Goal: Transaction & Acquisition: Purchase product/service

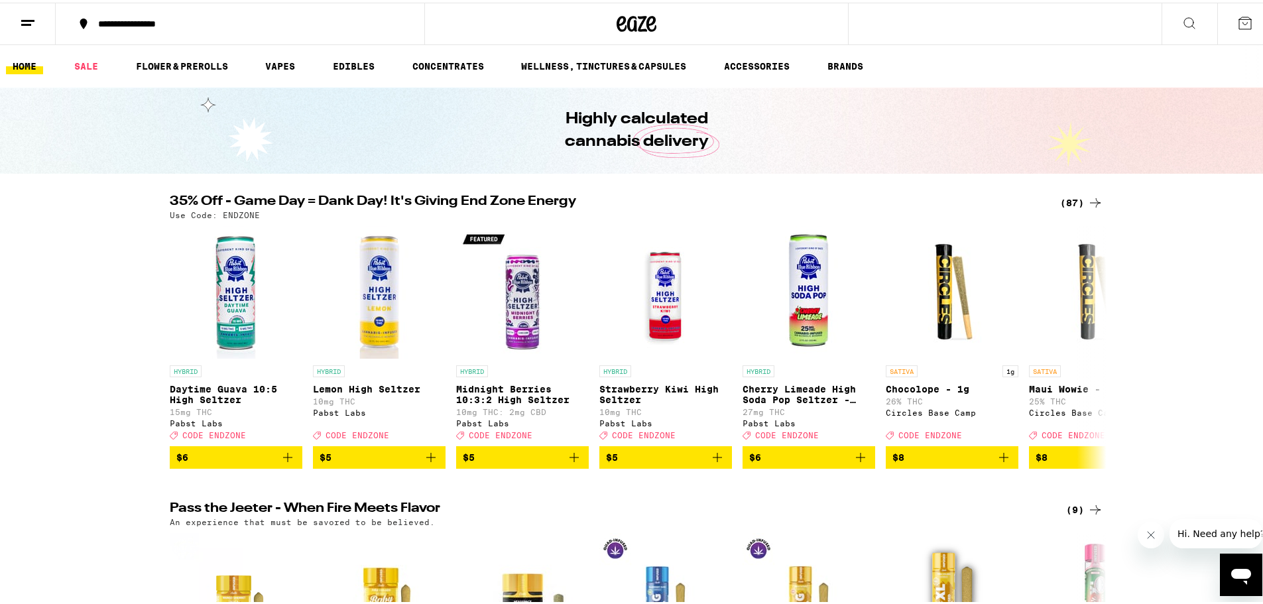
click at [1066, 201] on div "(87)" at bounding box center [1081, 200] width 43 height 16
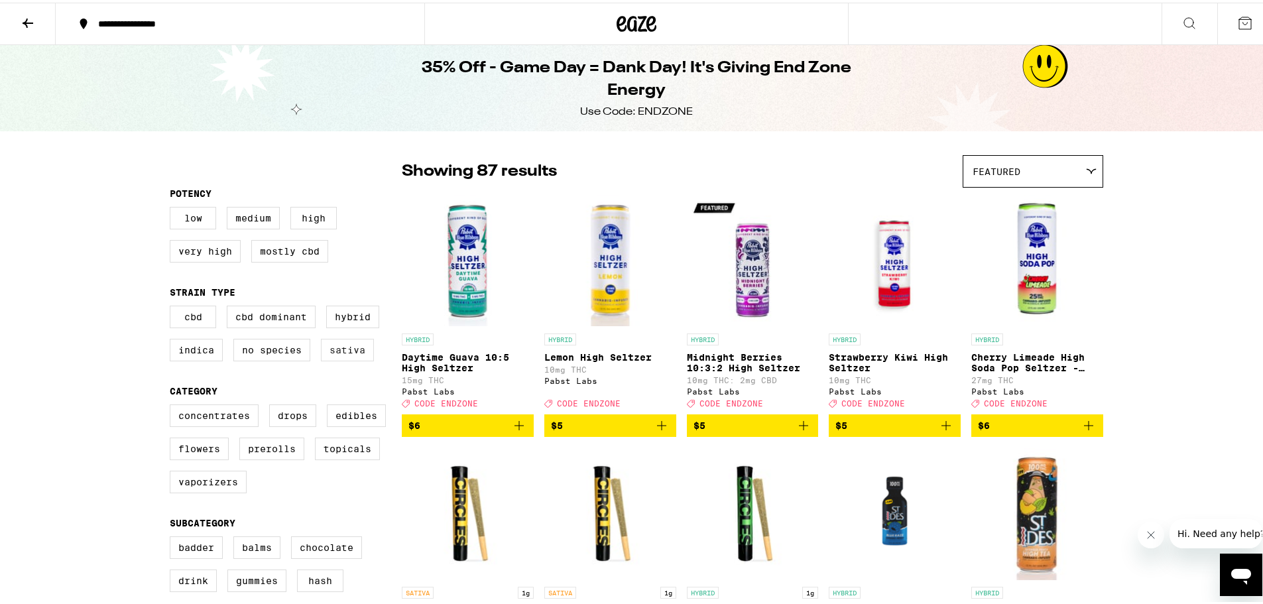
click at [332, 353] on label "Sativa" at bounding box center [347, 347] width 53 height 23
click at [173, 306] on input "Sativa" at bounding box center [172, 305] width 1 height 1
checkbox input "true"
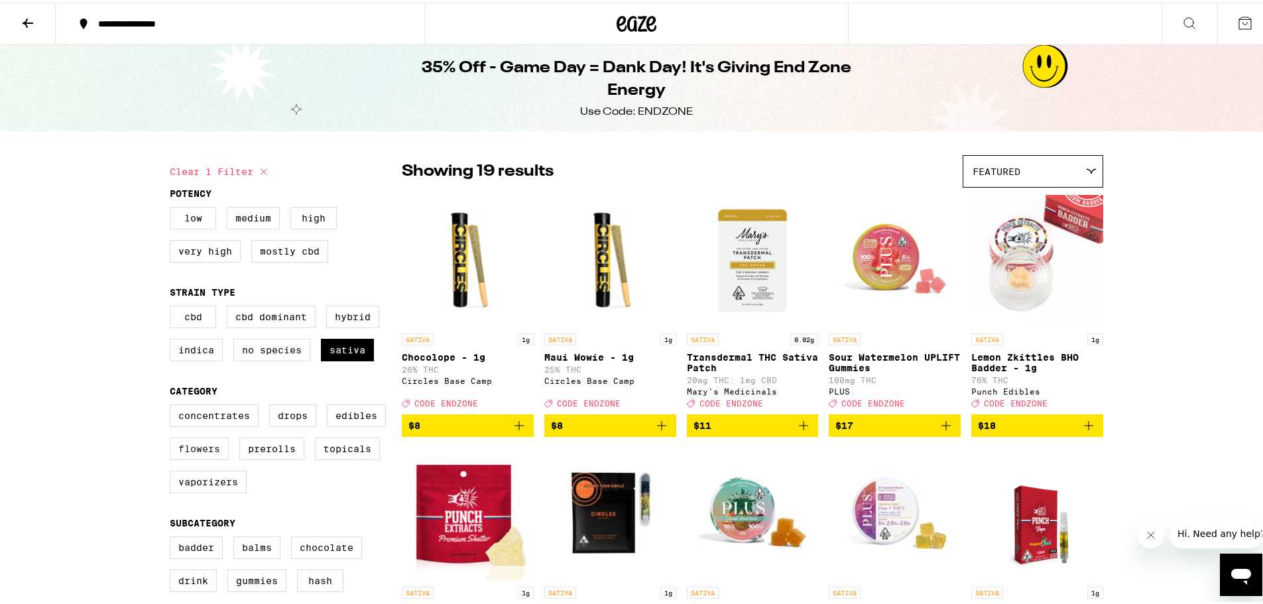
click at [215, 453] on label "Flowers" at bounding box center [199, 446] width 59 height 23
click at [173, 405] on input "Flowers" at bounding box center [172, 404] width 1 height 1
checkbox input "true"
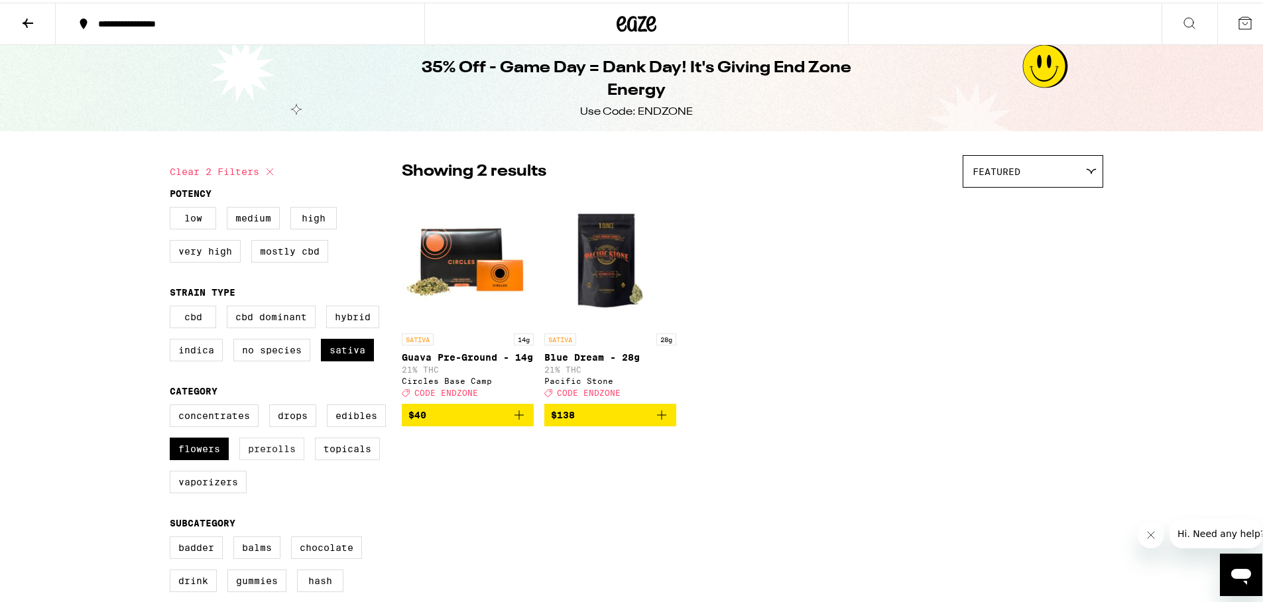
click at [274, 450] on label "Prerolls" at bounding box center [271, 446] width 65 height 23
click at [173, 405] on input "Prerolls" at bounding box center [172, 404] width 1 height 1
checkbox input "true"
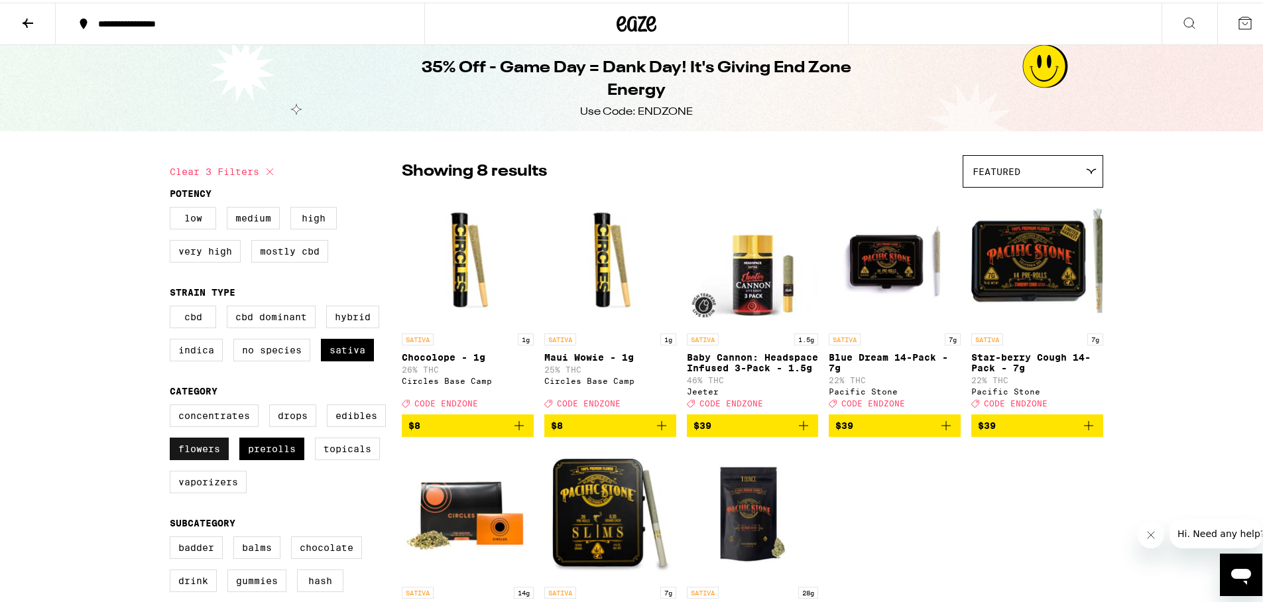
click at [212, 456] on label "Flowers" at bounding box center [199, 446] width 59 height 23
click at [173, 405] on input "Flowers" at bounding box center [172, 404] width 1 height 1
checkbox input "false"
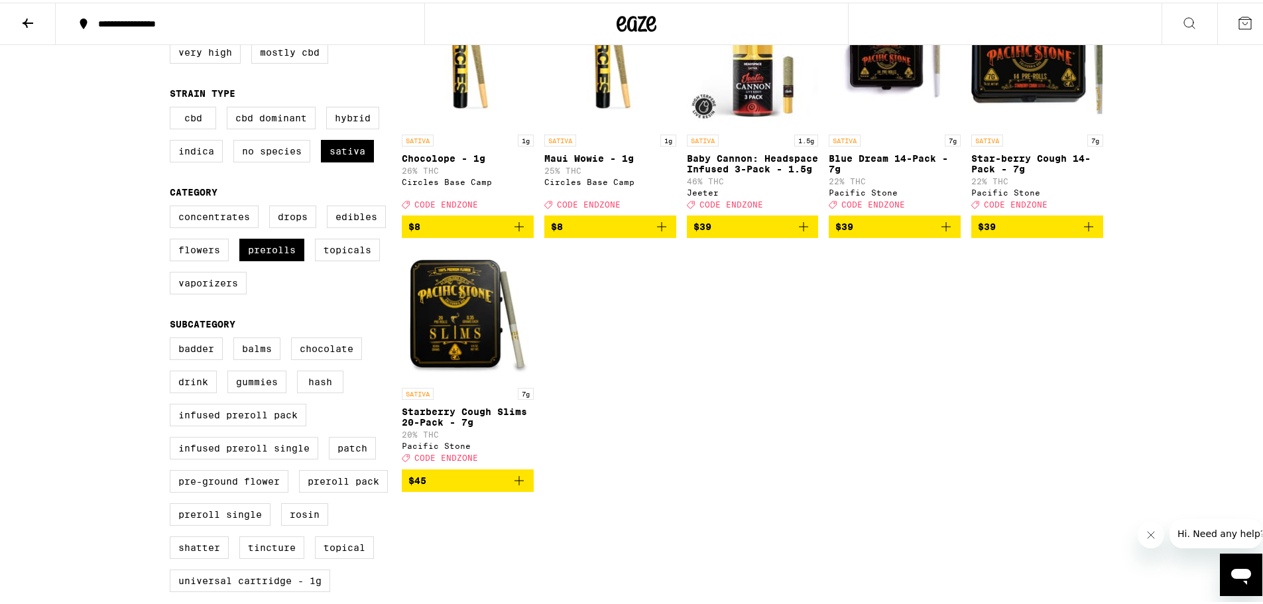
scroll to position [133, 0]
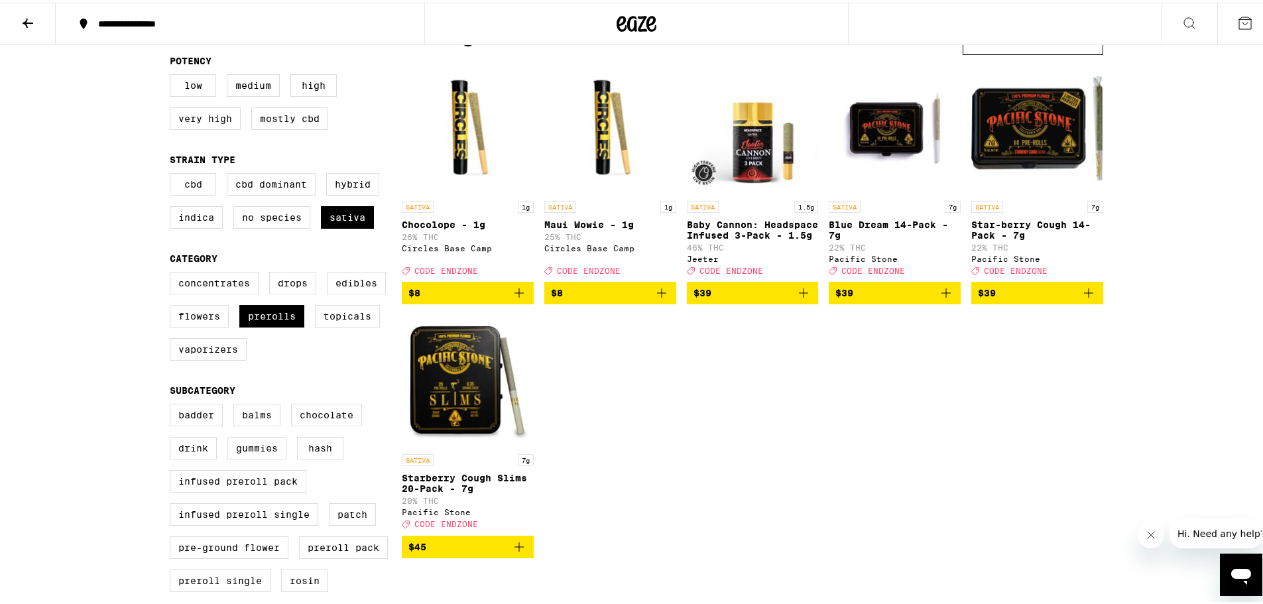
click at [942, 295] on icon "Add to bag" at bounding box center [946, 290] width 9 height 9
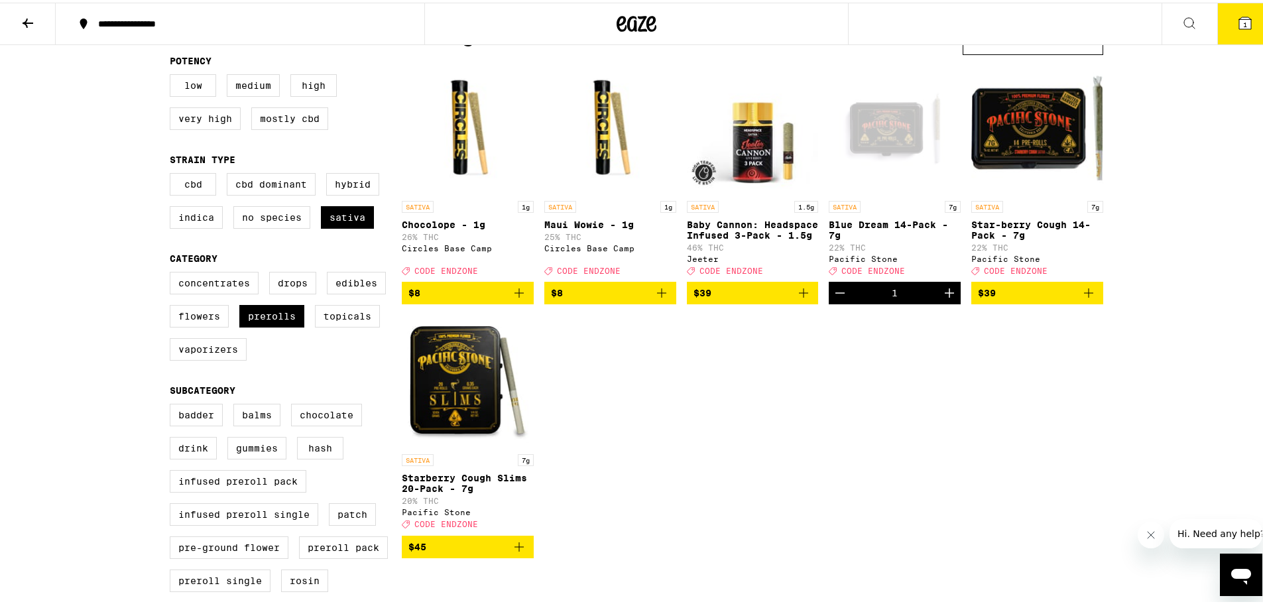
scroll to position [175, 0]
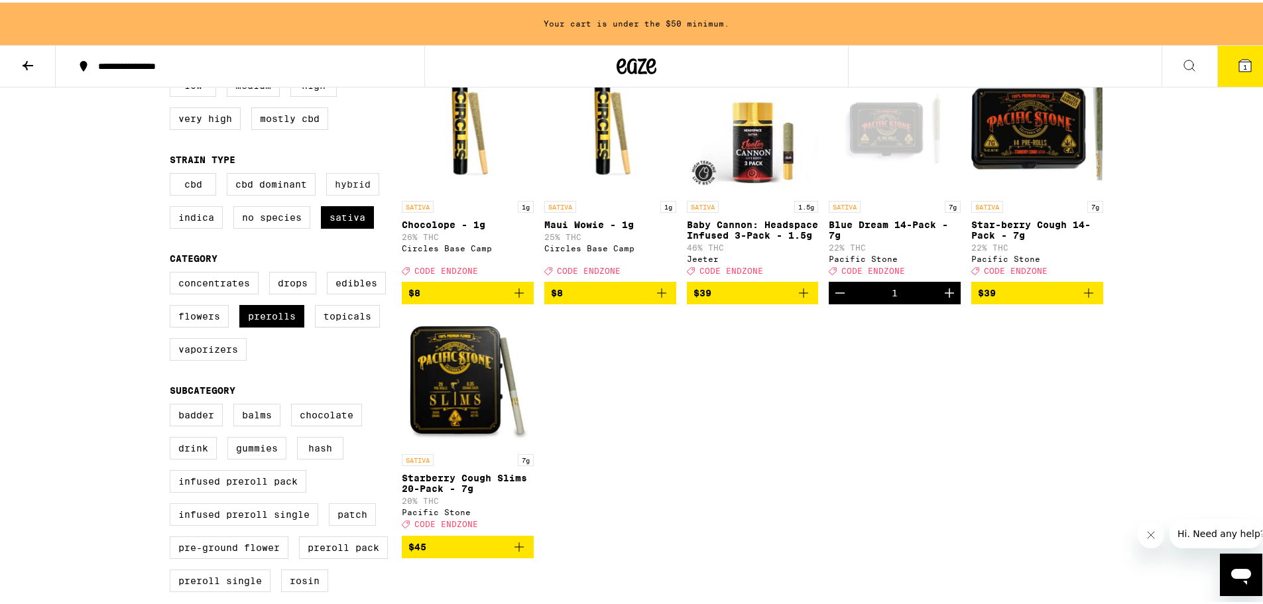
click at [341, 184] on label "Hybrid" at bounding box center [352, 181] width 53 height 23
click at [173, 173] on input "Hybrid" at bounding box center [172, 172] width 1 height 1
checkbox input "true"
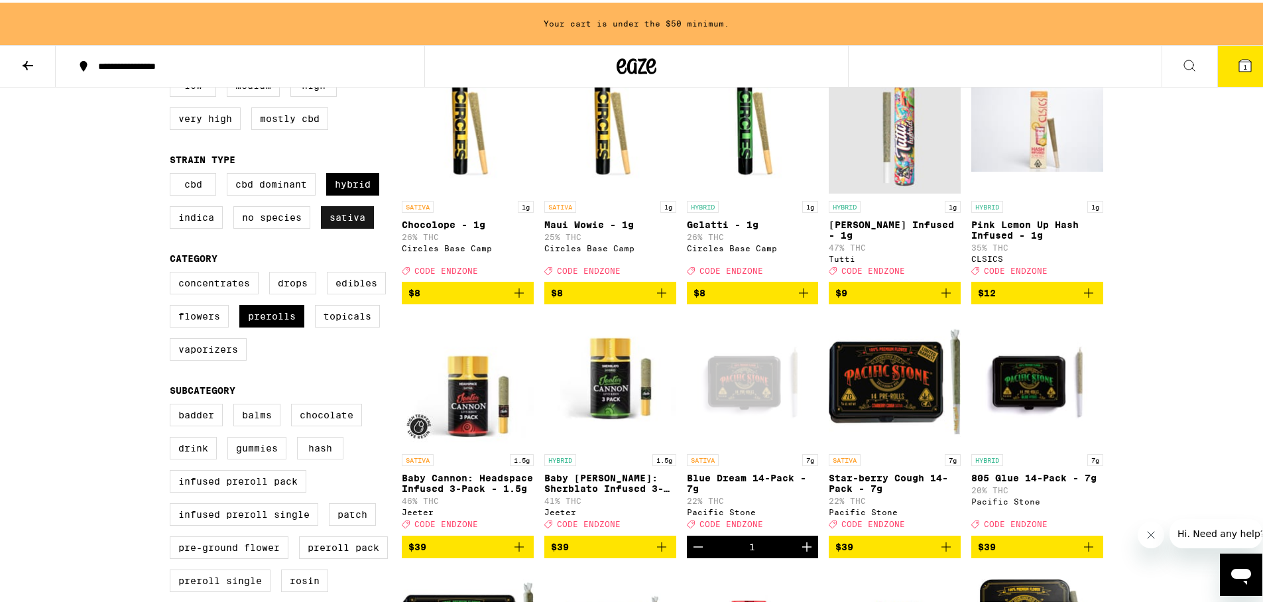
drag, startPoint x: 338, startPoint y: 218, endPoint x: 332, endPoint y: 224, distance: 8.0
click at [337, 220] on label "Sativa" at bounding box center [347, 215] width 53 height 23
click at [173, 173] on input "Sativa" at bounding box center [172, 172] width 1 height 1
checkbox input "false"
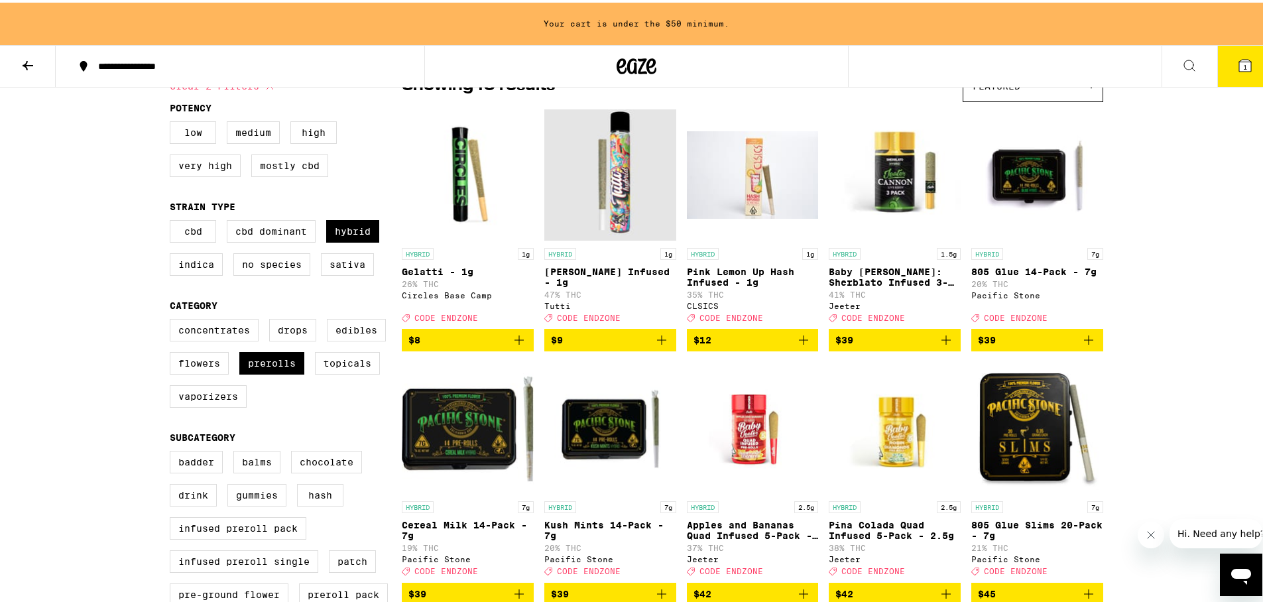
scroll to position [332, 0]
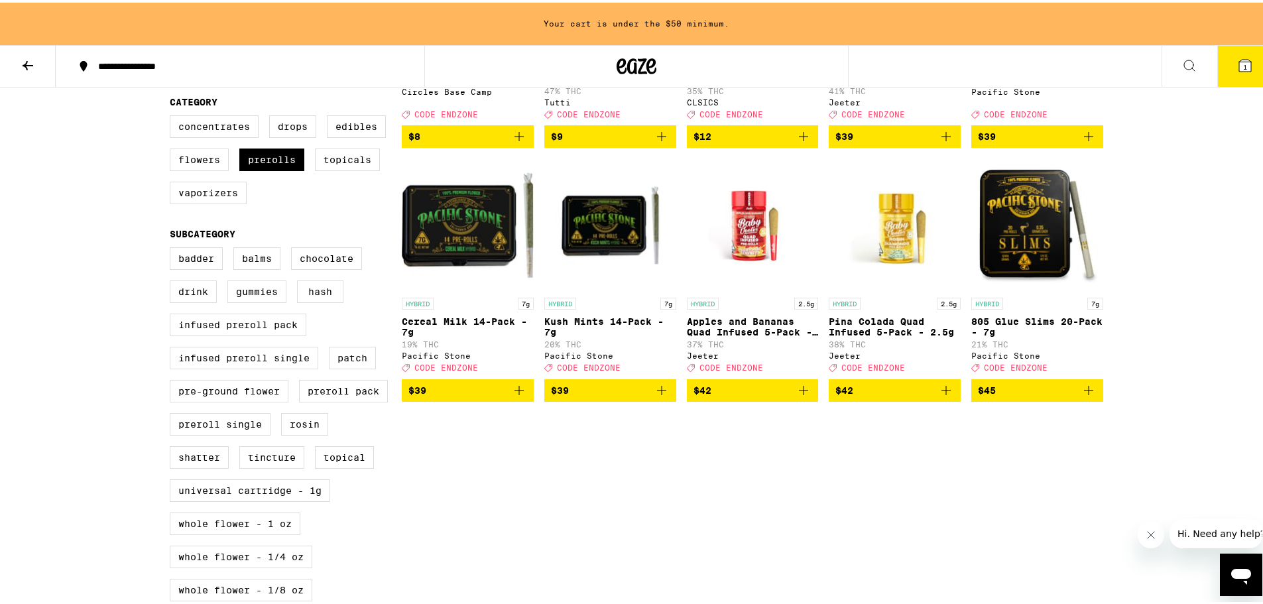
click at [1025, 246] on img "Open page for 805 Glue Slims 20-Pack - 7g from Pacific Stone" at bounding box center [1038, 222] width 132 height 133
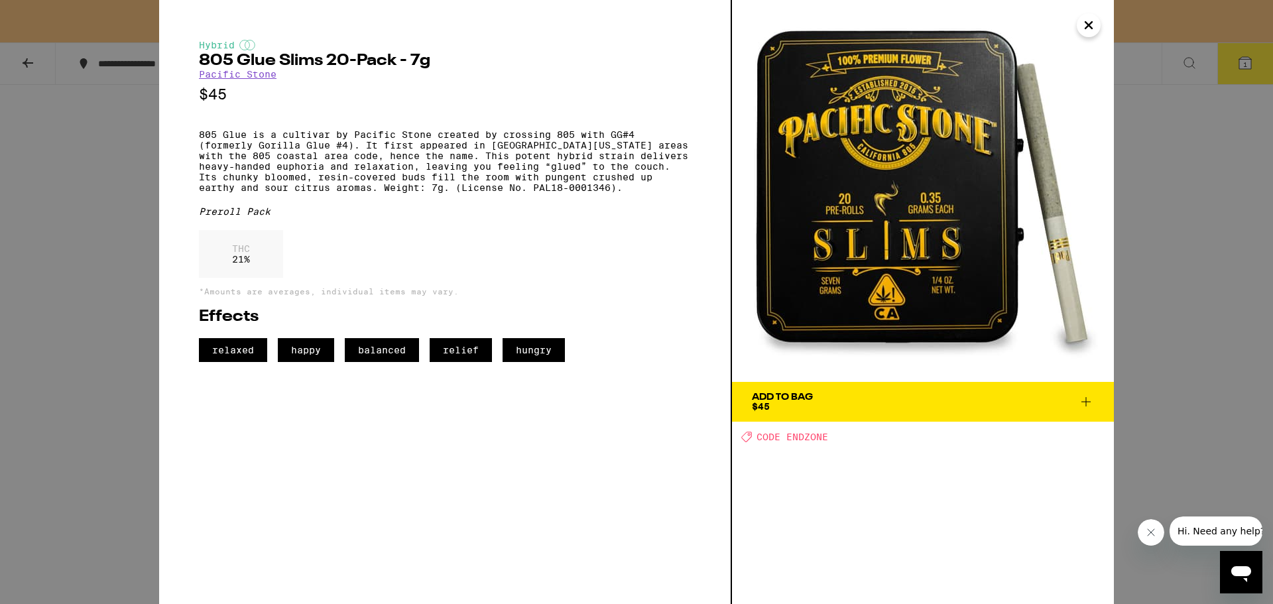
click at [1090, 28] on icon "Close" at bounding box center [1089, 25] width 16 height 20
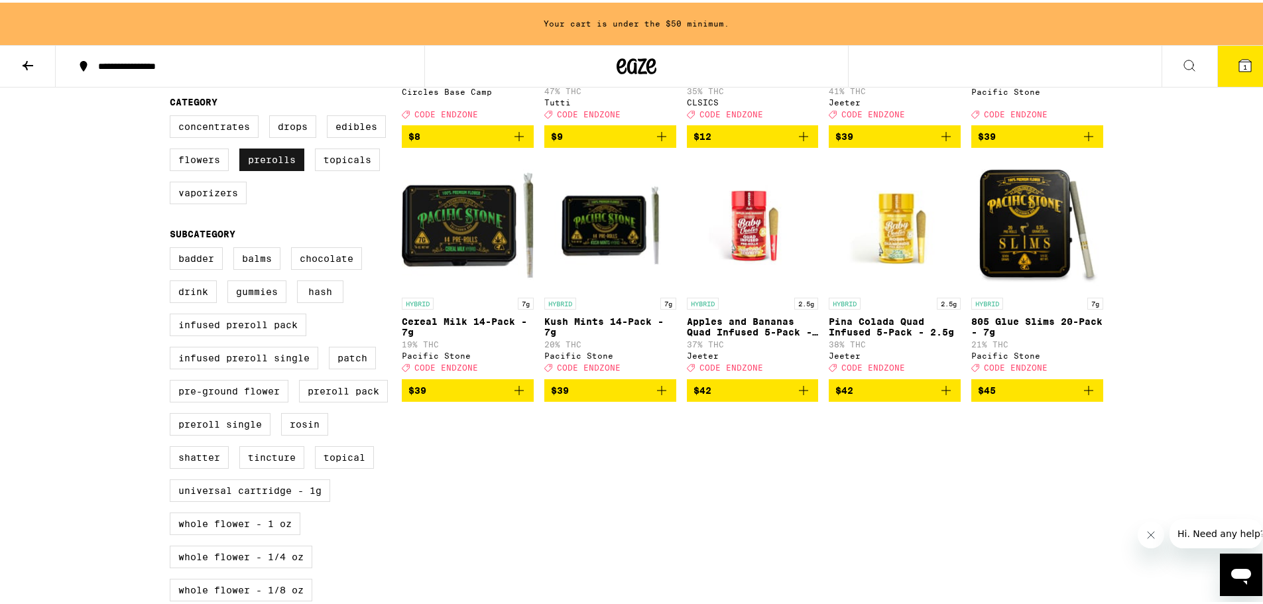
click at [285, 166] on label "Prerolls" at bounding box center [271, 157] width 65 height 23
click at [173, 115] on input "Prerolls" at bounding box center [172, 115] width 1 height 1
checkbox input "false"
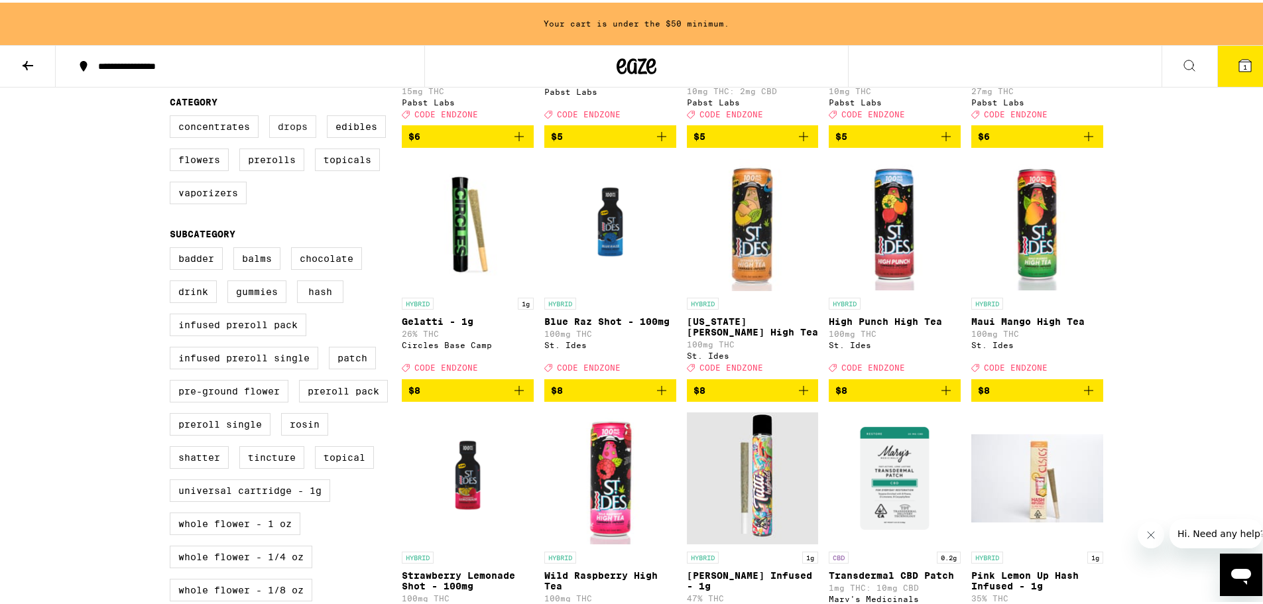
click at [291, 133] on label "Drops" at bounding box center [292, 124] width 47 height 23
click at [173, 115] on input "Drops" at bounding box center [172, 115] width 1 height 1
checkbox input "true"
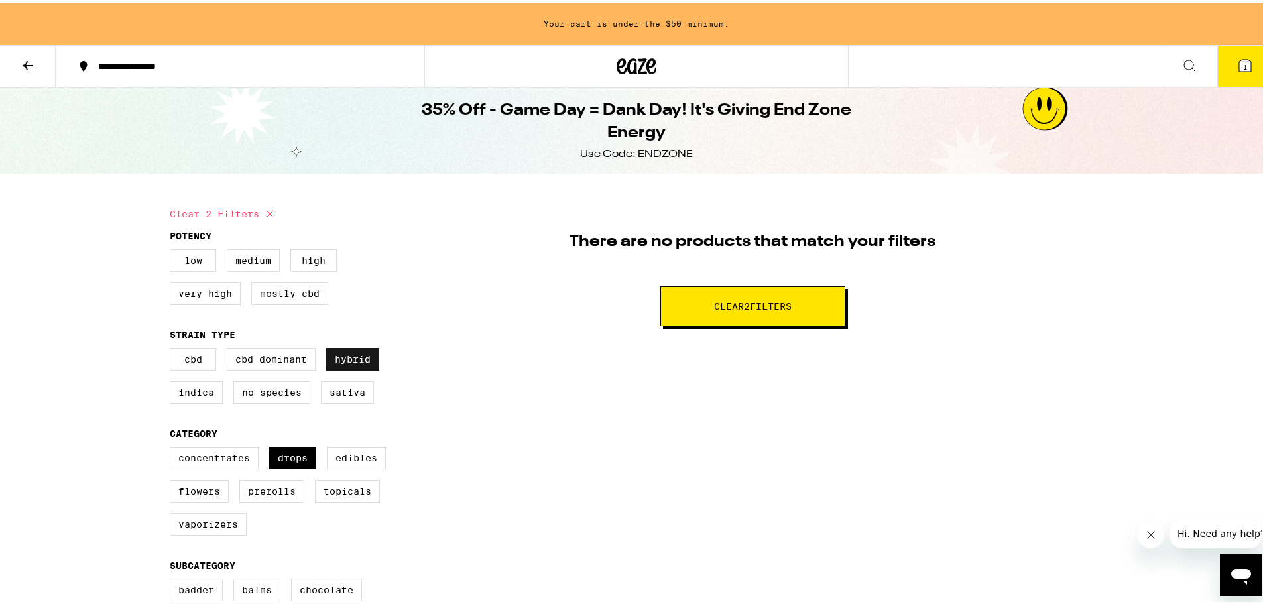
click at [350, 354] on label "Hybrid" at bounding box center [352, 357] width 53 height 23
click at [173, 348] on input "Hybrid" at bounding box center [172, 348] width 1 height 1
checkbox input "false"
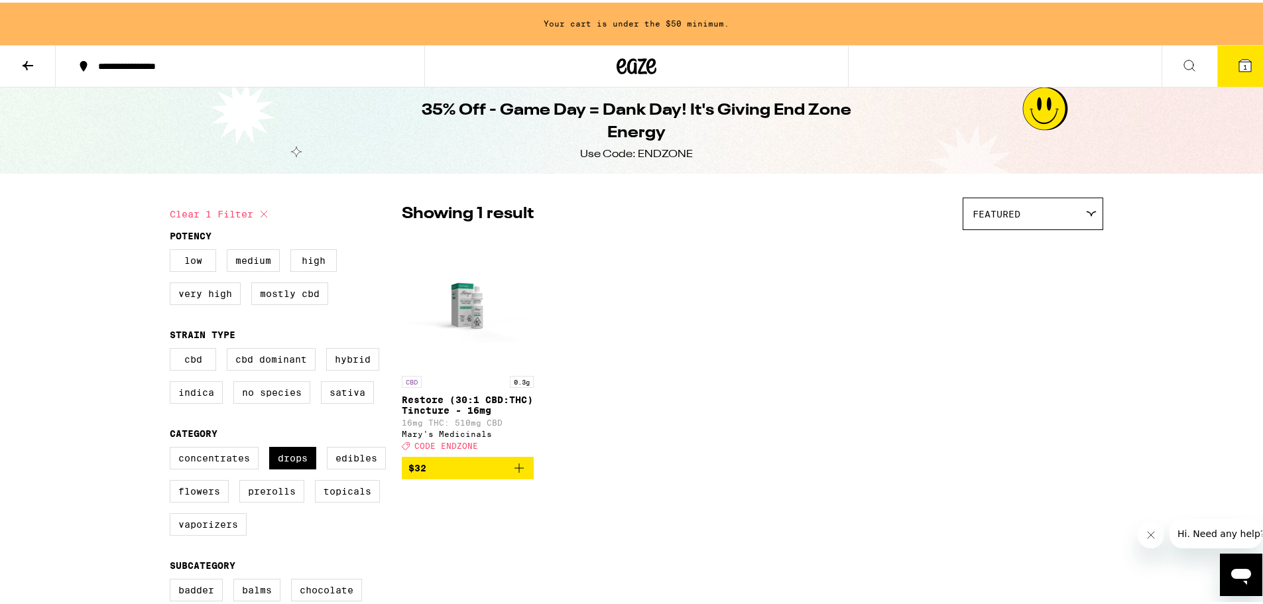
click at [466, 306] on img "Open page for Restore (30:1 CBD:THC) Tincture - 16mg from Mary's Medicinals" at bounding box center [468, 300] width 132 height 133
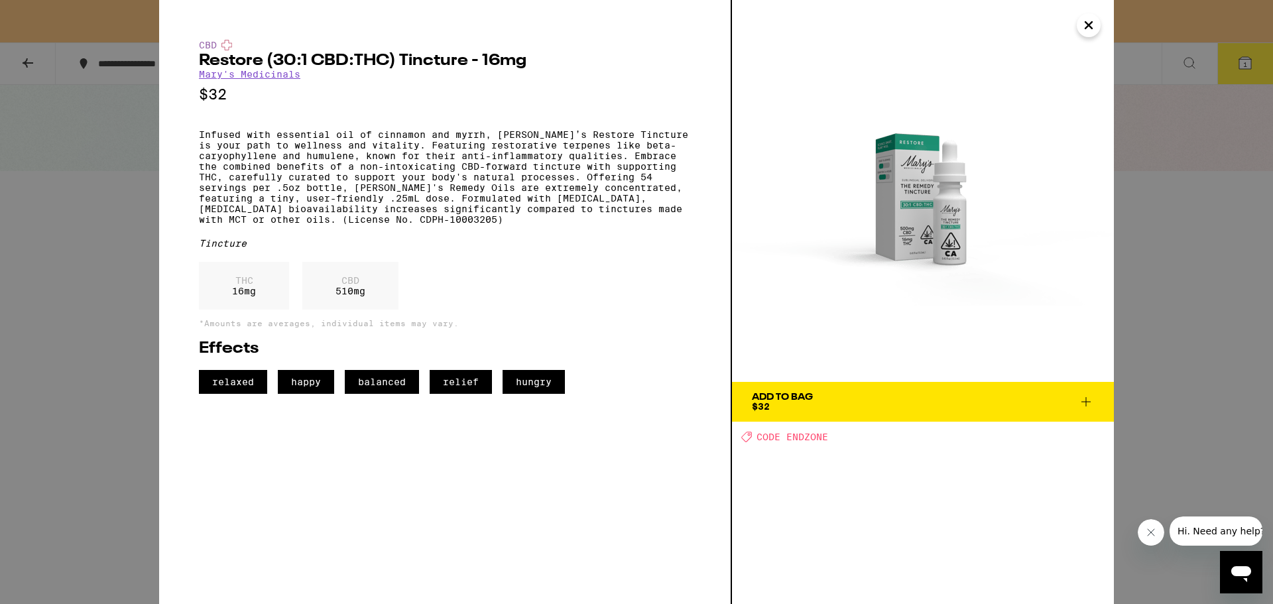
click at [1087, 19] on icon "Close" at bounding box center [1089, 25] width 16 height 20
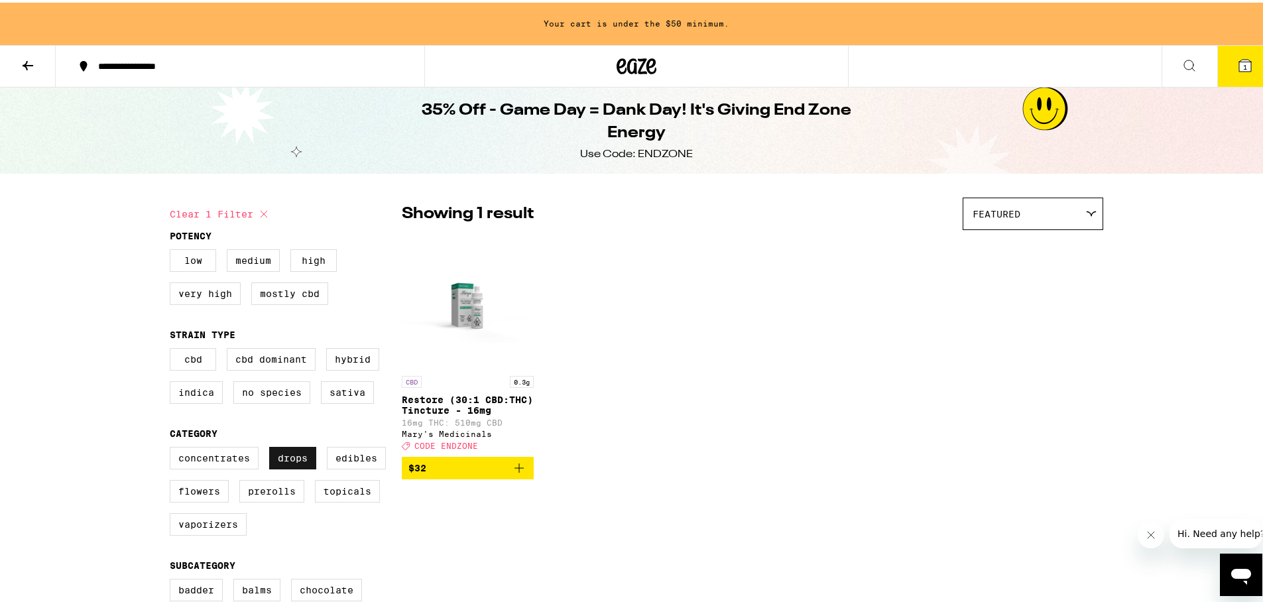
click at [284, 462] on label "Drops" at bounding box center [292, 455] width 47 height 23
click at [173, 447] on input "Drops" at bounding box center [172, 446] width 1 height 1
checkbox input "false"
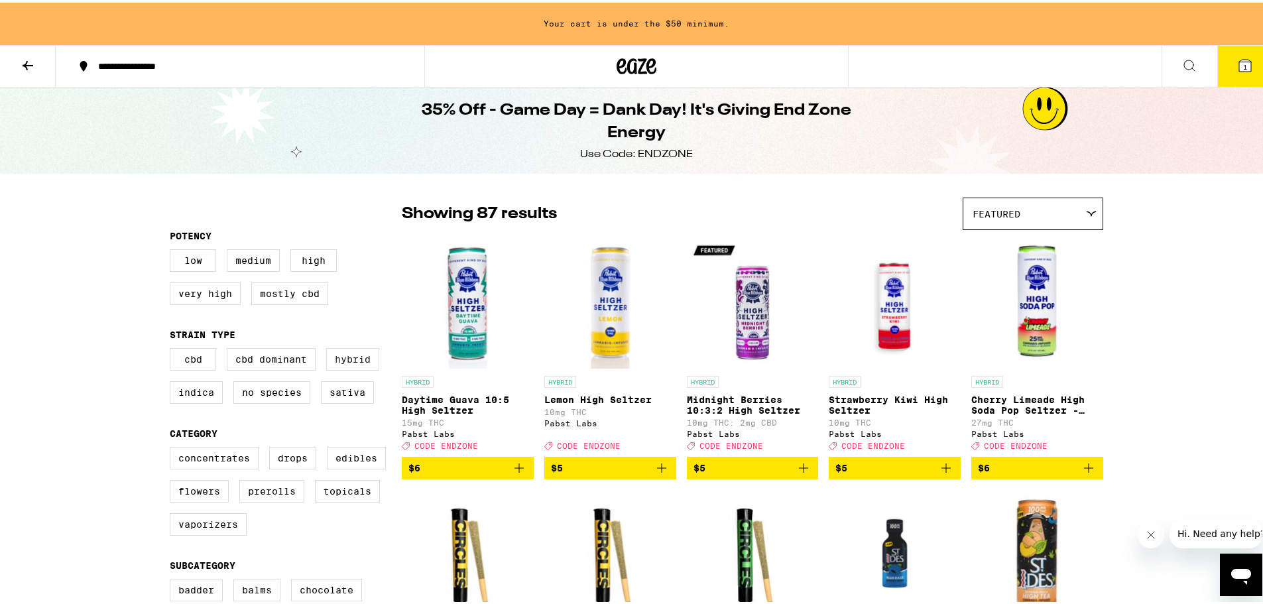
click at [345, 365] on label "Hybrid" at bounding box center [352, 357] width 53 height 23
click at [173, 348] on input "Hybrid" at bounding box center [172, 348] width 1 height 1
checkbox input "true"
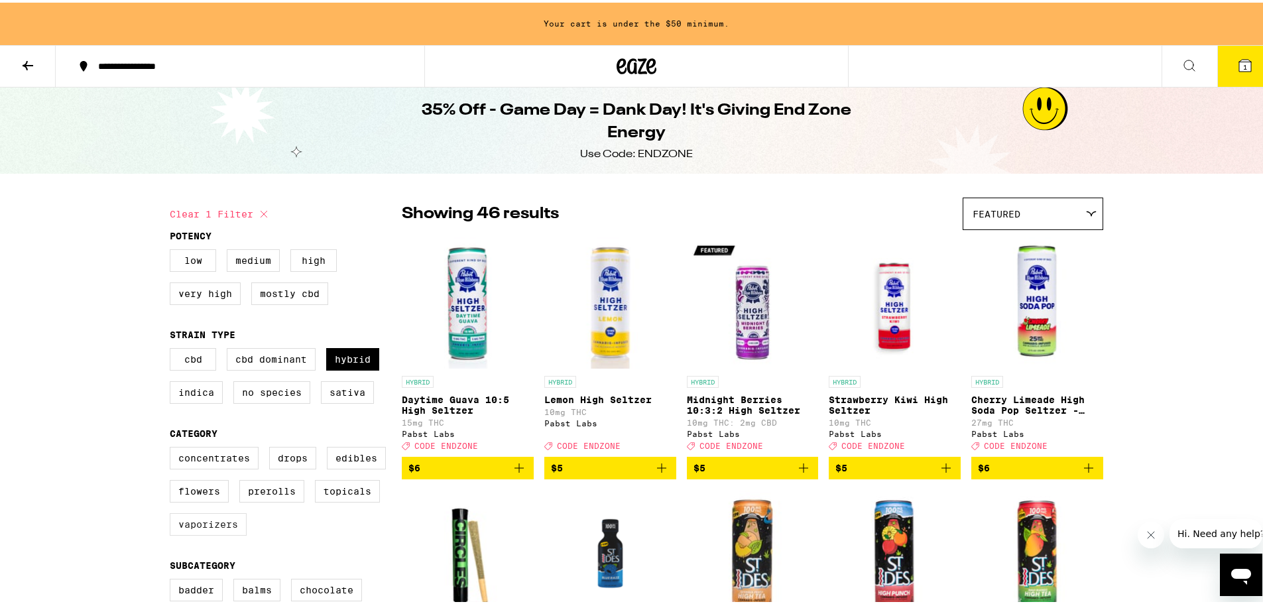
click at [227, 531] on label "Vaporizers" at bounding box center [208, 522] width 77 height 23
click at [173, 447] on input "Vaporizers" at bounding box center [172, 446] width 1 height 1
checkbox input "true"
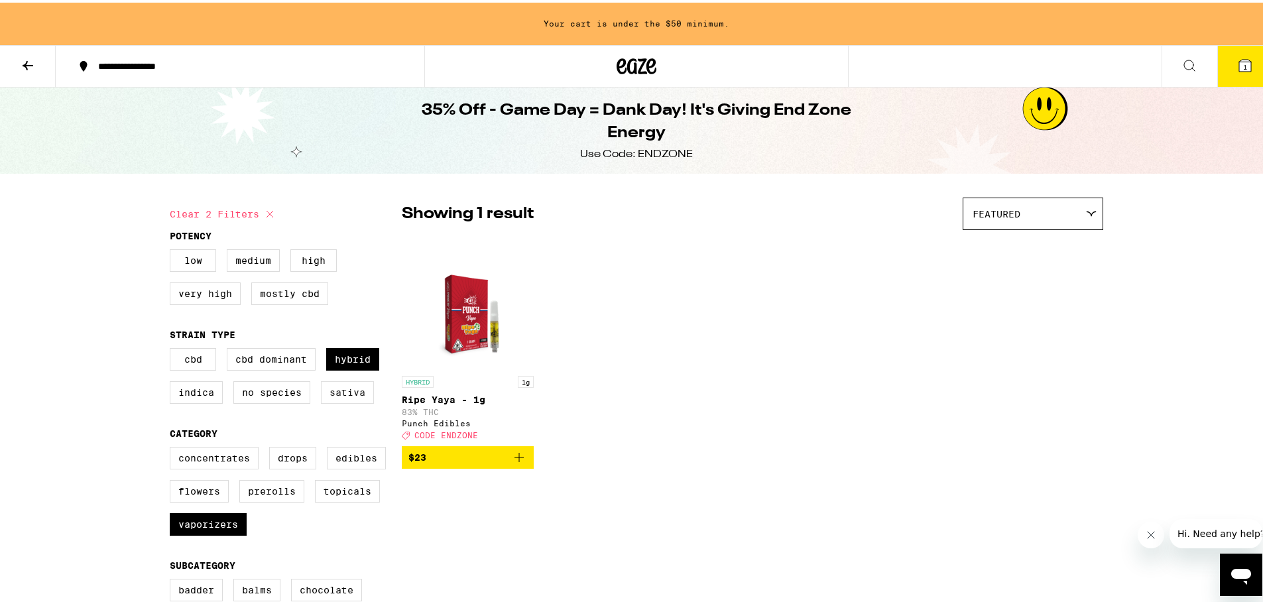
click at [338, 396] on label "Sativa" at bounding box center [347, 390] width 53 height 23
click at [173, 348] on input "Sativa" at bounding box center [172, 348] width 1 height 1
checkbox input "true"
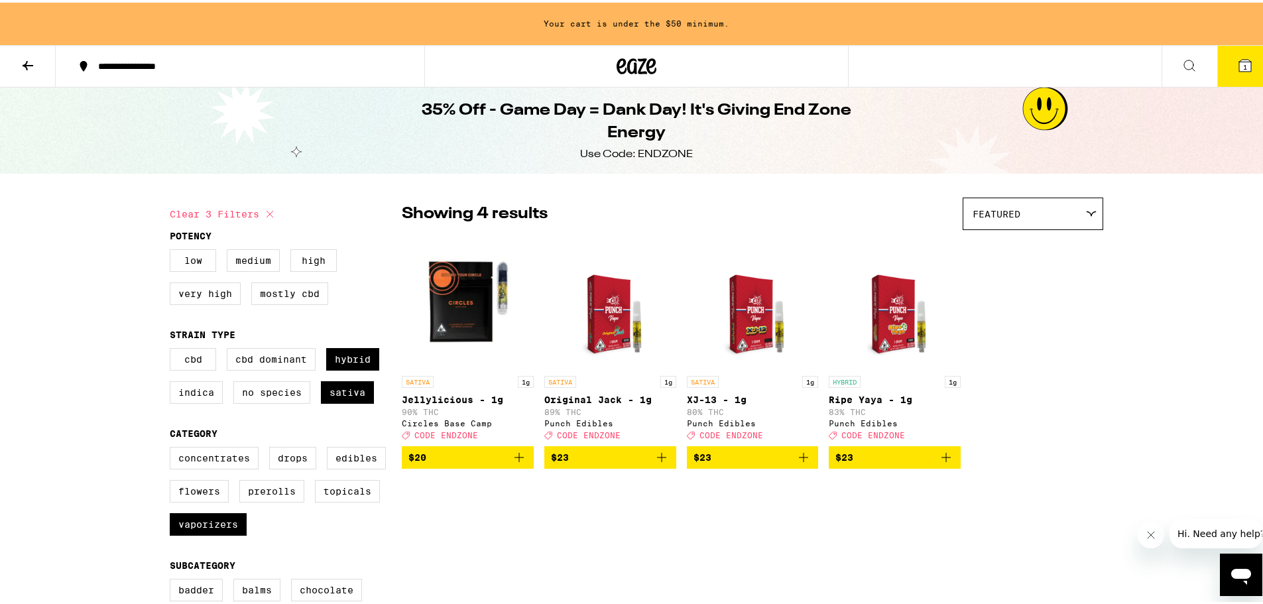
click at [1233, 54] on button "1" at bounding box center [1246, 63] width 56 height 41
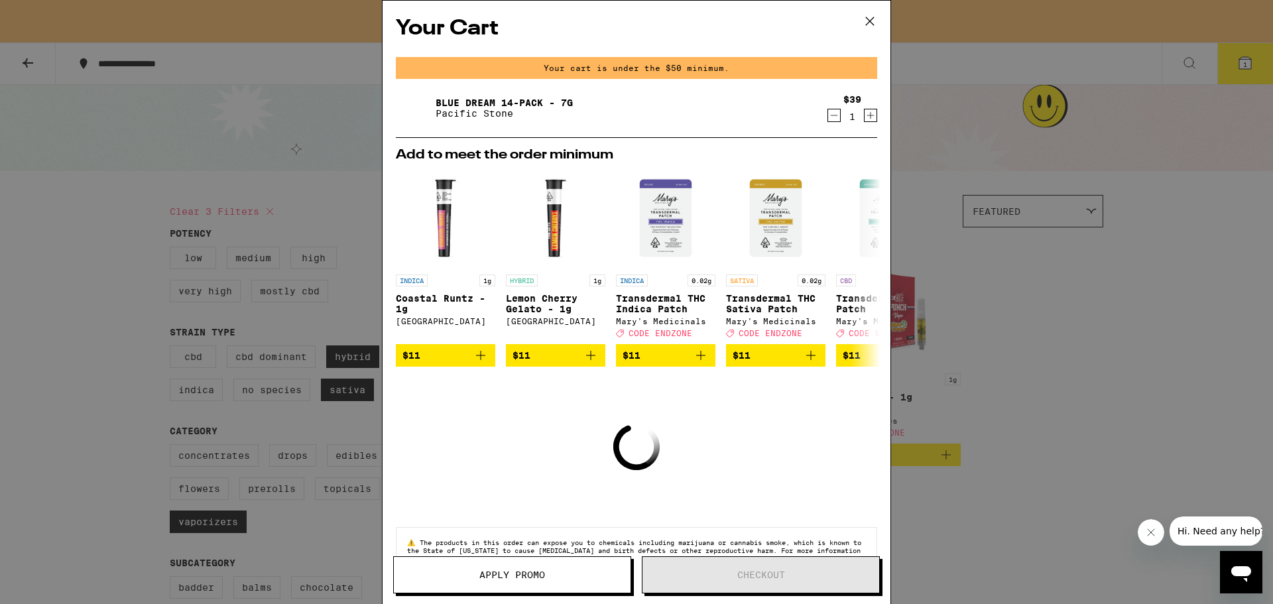
click at [828, 115] on icon "Decrement" at bounding box center [834, 115] width 12 height 16
